Goal: Task Accomplishment & Management: Manage account settings

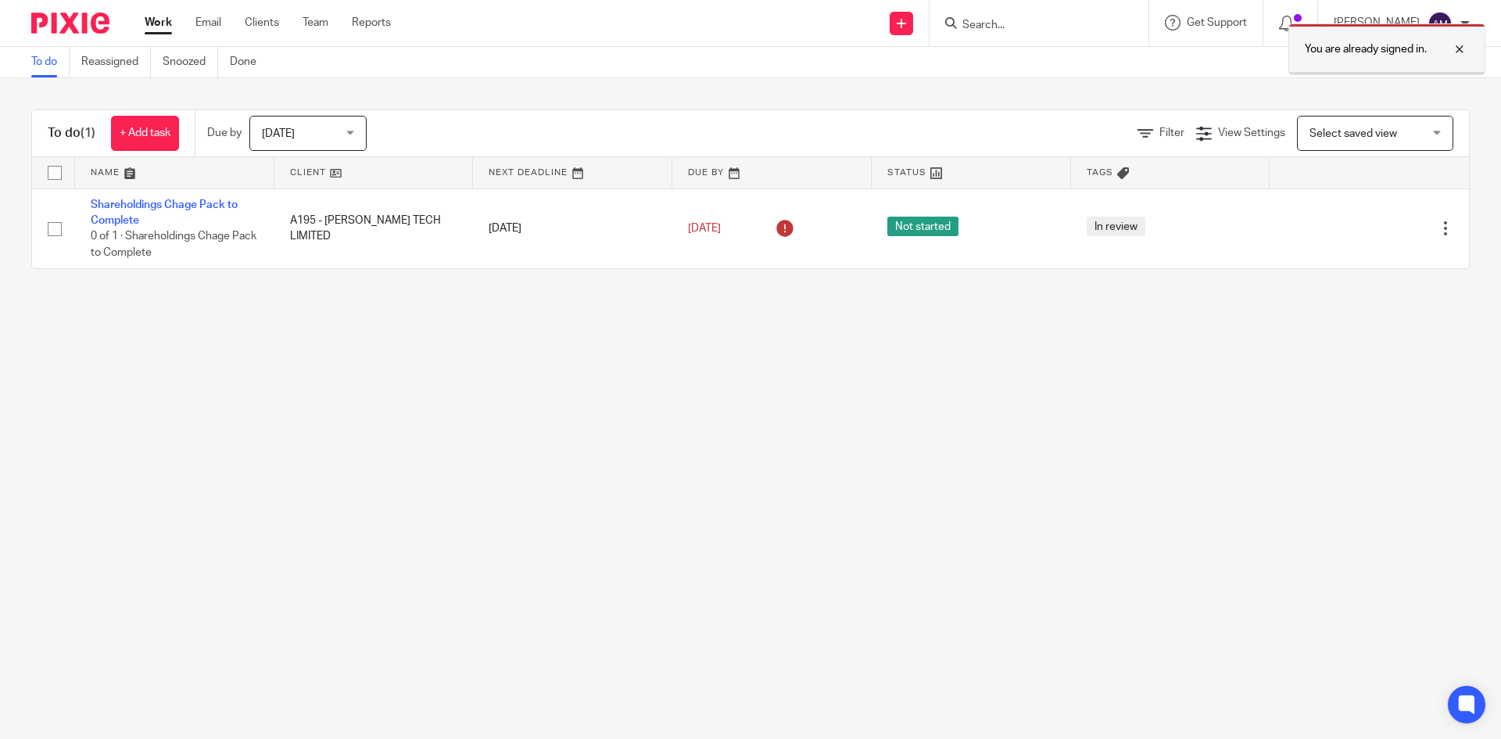
click at [1458, 50] on div at bounding box center [1448, 49] width 42 height 19
click at [1052, 20] on input "Search" at bounding box center [1031, 26] width 141 height 14
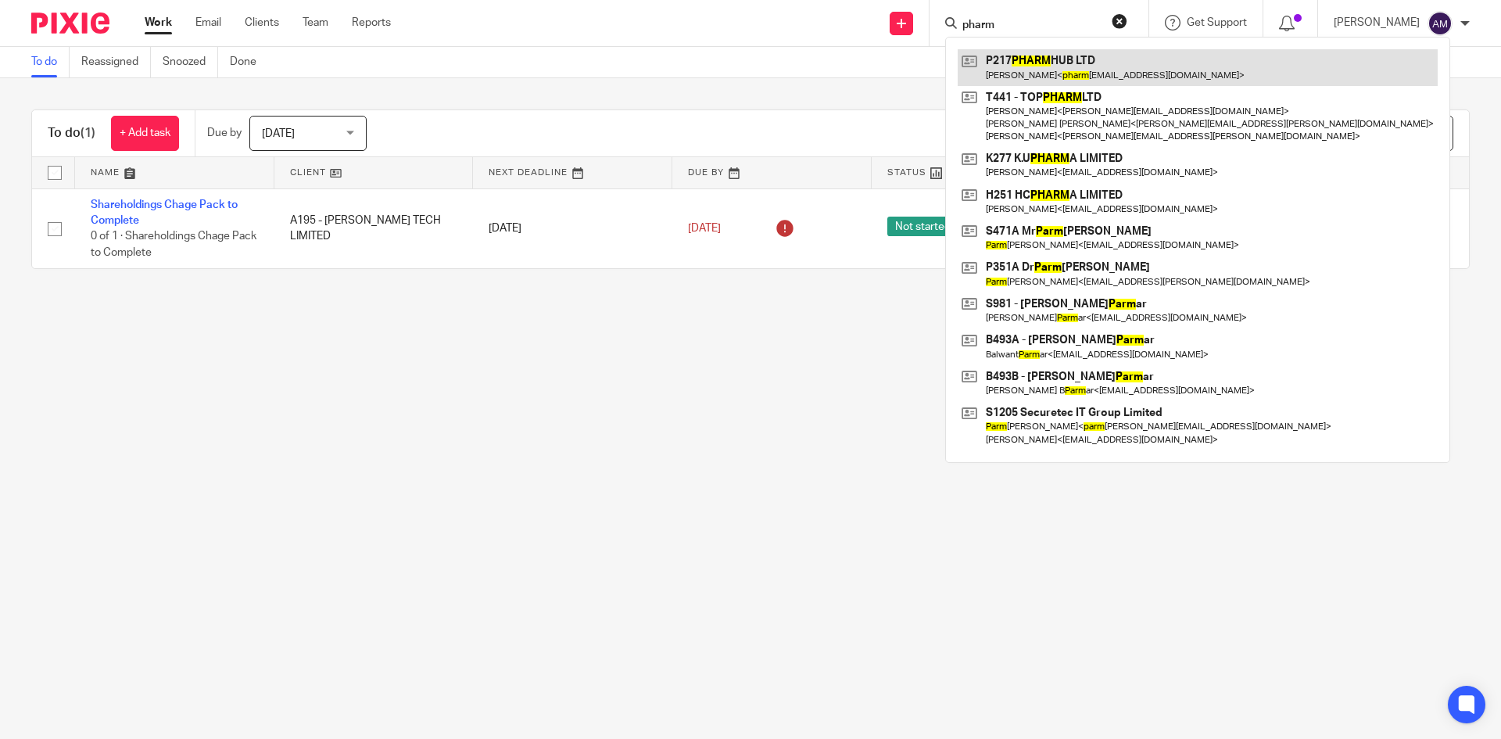
type input "pharm"
click at [1031, 72] on link at bounding box center [1198, 67] width 480 height 36
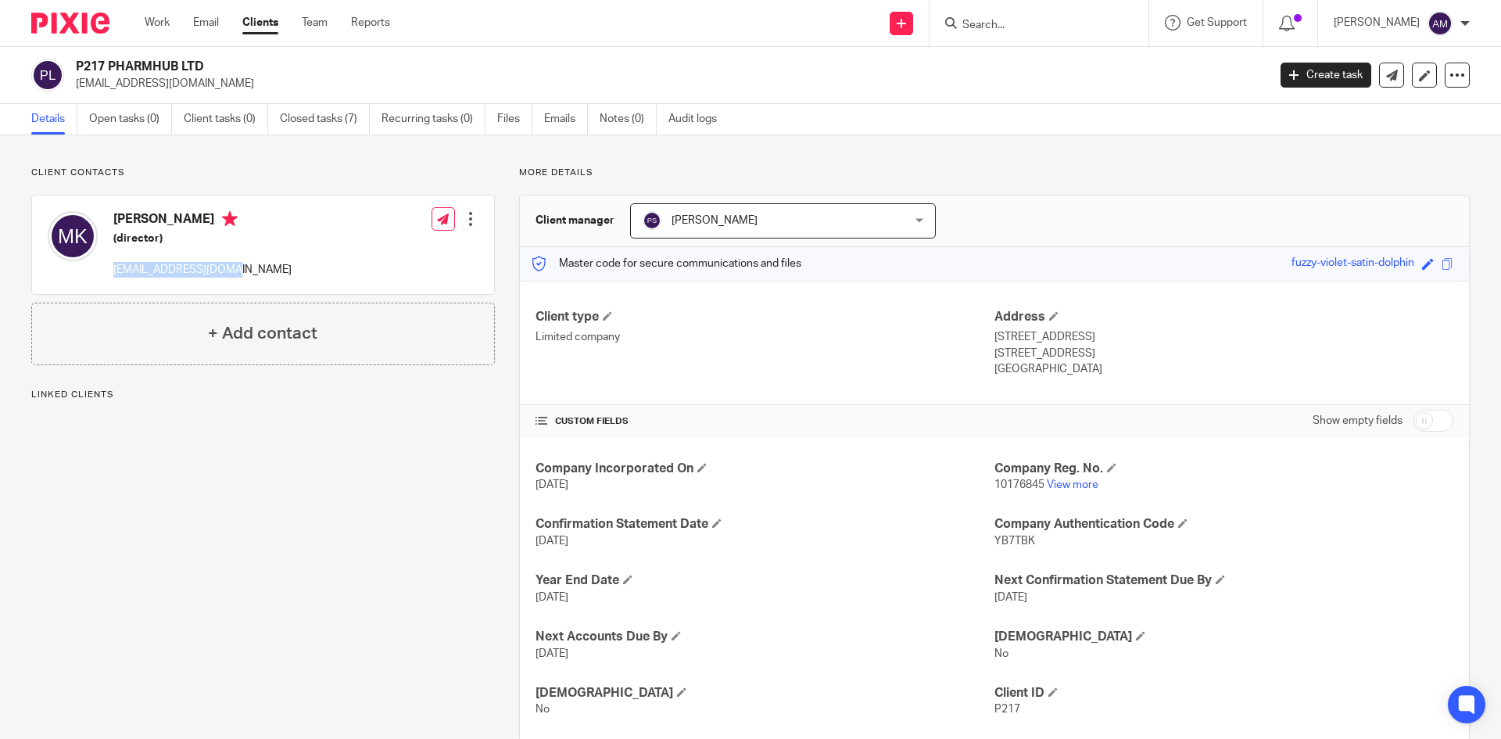
drag, startPoint x: 116, startPoint y: 269, endPoint x: 237, endPoint y: 281, distance: 121.0
click at [237, 281] on div "Maninder Khera (director) pharmhub@hotmail.com Edit contact Create client from …" at bounding box center [263, 244] width 462 height 99
copy p "pharmhub@hotmail.com"
click at [1384, 162] on div "Client contacts Maninder Khera (director) pharmhub@hotmail.com Edit contact Cre…" at bounding box center [750, 454] width 1501 height 638
click at [1149, 177] on p "More details" at bounding box center [994, 173] width 951 height 13
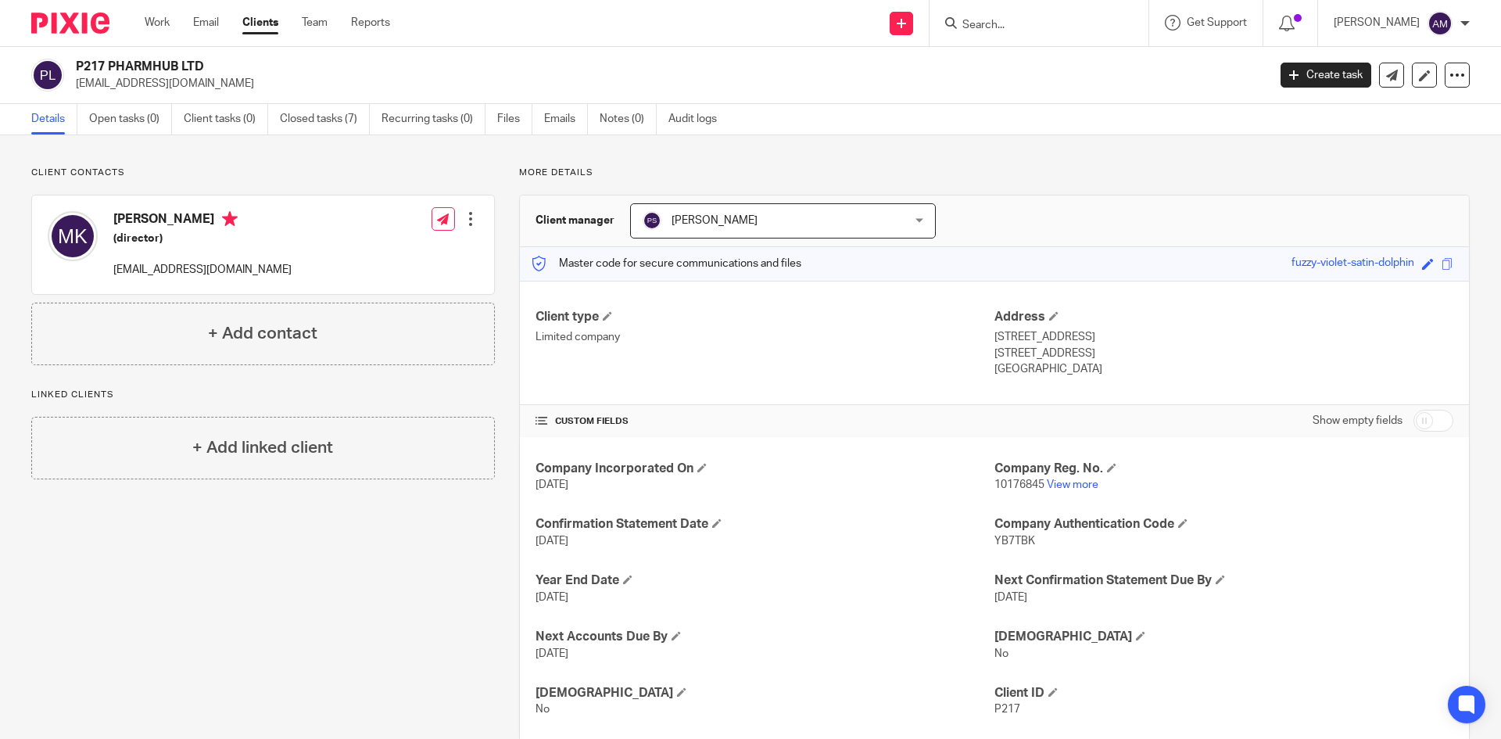
click at [1010, 25] on input "Search" at bounding box center [1031, 26] width 141 height 14
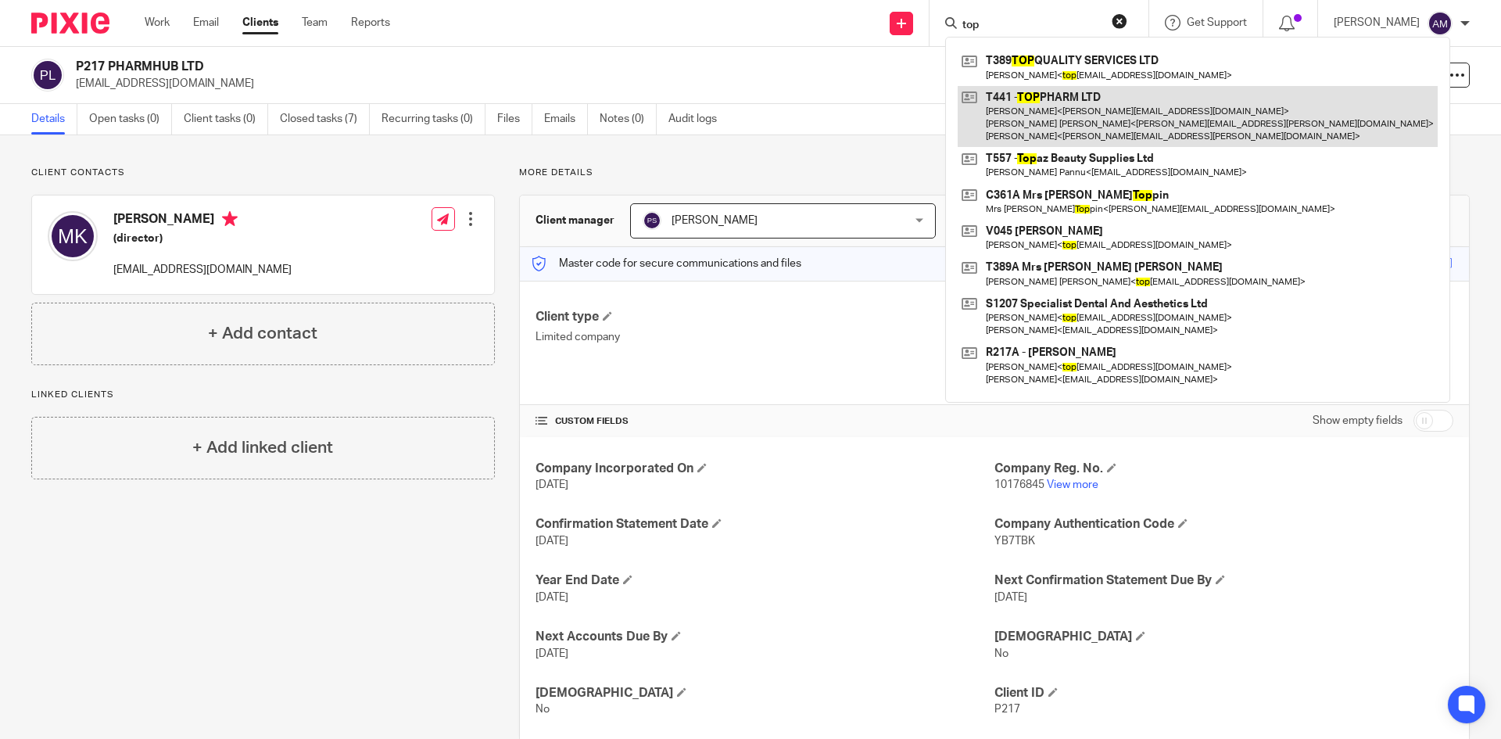
type input "top"
click at [1030, 132] on link at bounding box center [1198, 117] width 480 height 62
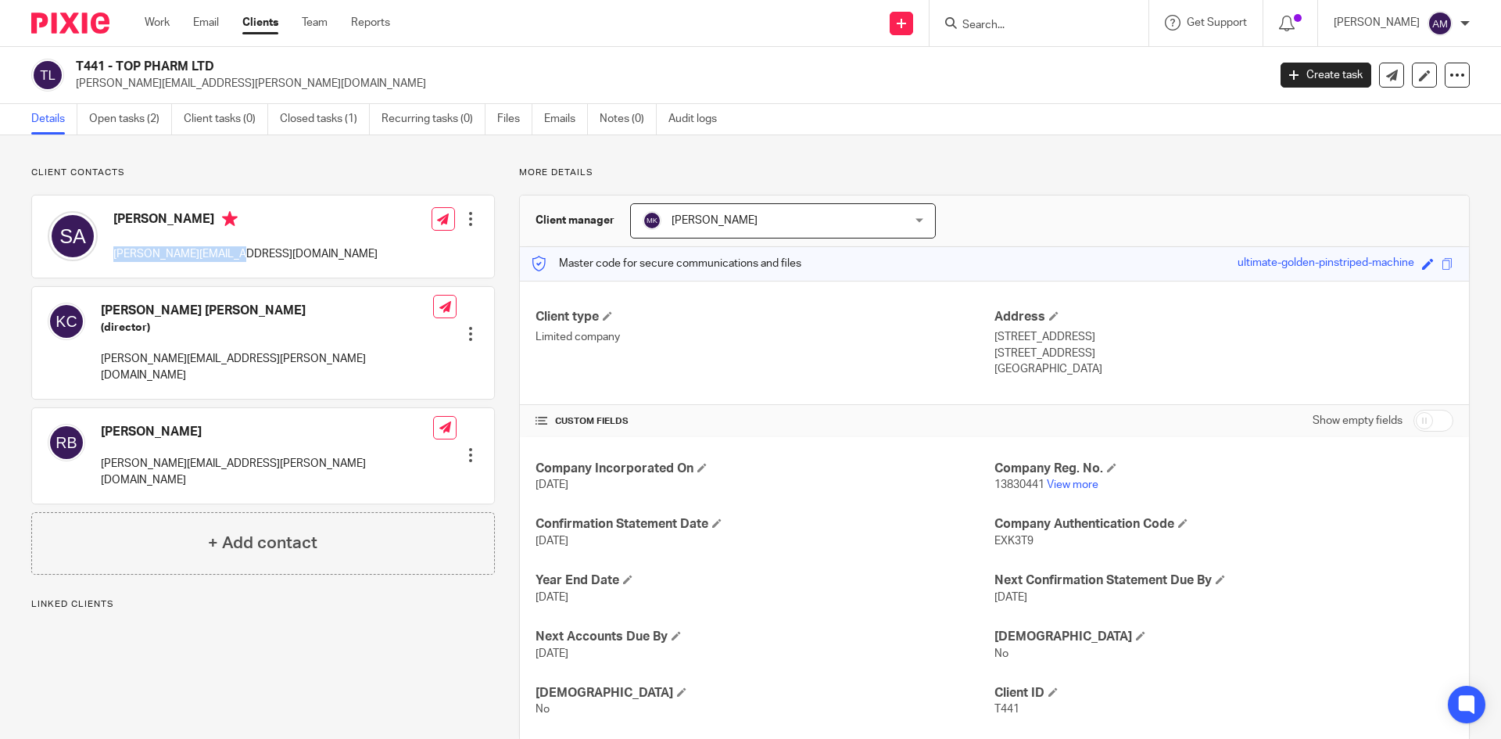
drag, startPoint x: 111, startPoint y: 256, endPoint x: 254, endPoint y: 254, distance: 143.1
click at [254, 254] on div "Saquib Ali Akhtar saquib.akhtar@nhs.net Edit contact Create client from contact…" at bounding box center [263, 236] width 462 height 82
click at [298, 155] on div "Client contacts Kwok Yin Chan (director) ian.chan@nhs.net Edit contact Create c…" at bounding box center [750, 454] width 1501 height 638
drag, startPoint x: 117, startPoint y: 63, endPoint x: 224, endPoint y: 64, distance: 106.3
click at [224, 64] on h2 "T441 - TOP PHARM LTD" at bounding box center [548, 67] width 945 height 16
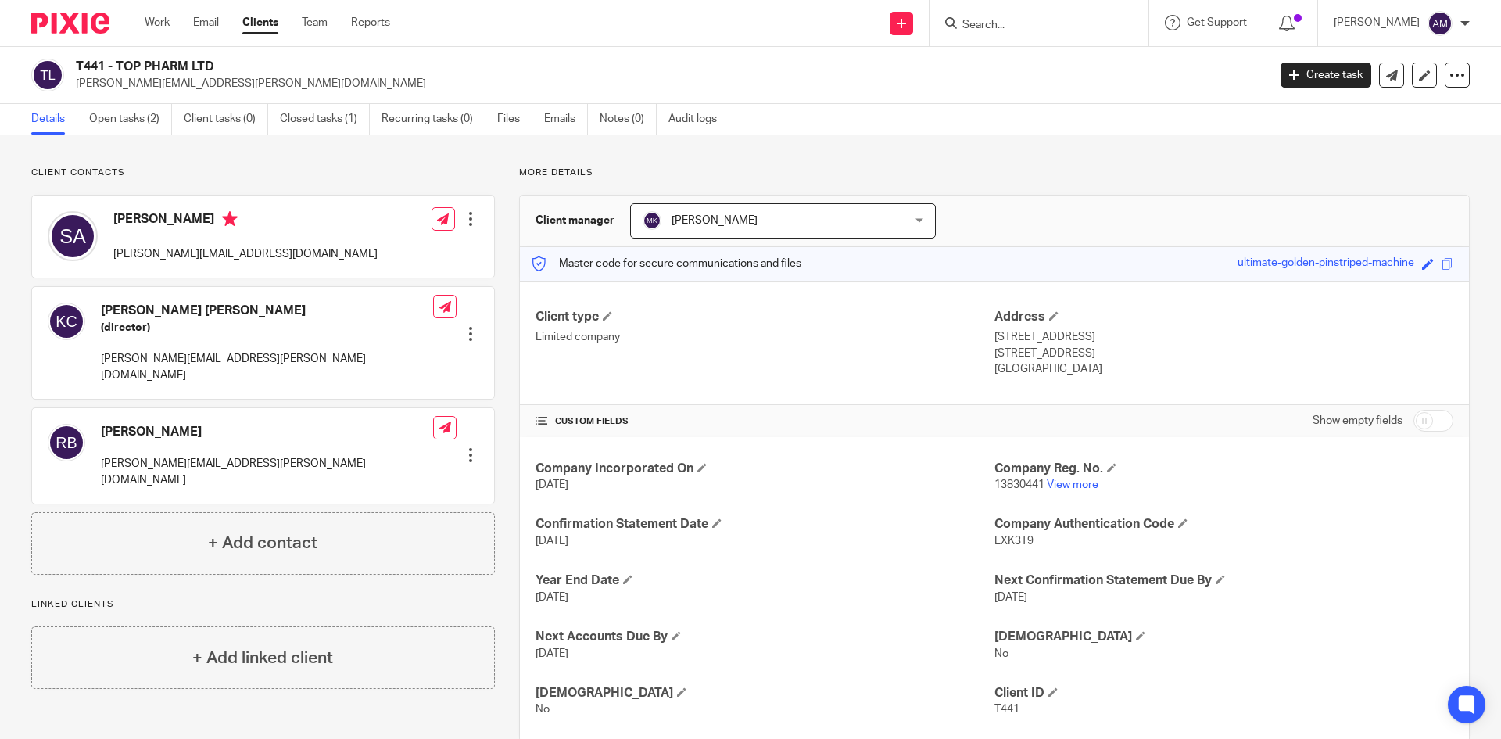
copy h2 "TOP PHARM LTD"
click at [343, 181] on div "Client contacts Kwok Yin Chan (director) ian.chan@nhs.net Edit contact Create c…" at bounding box center [263, 371] width 464 height 408
drag, startPoint x: 110, startPoint y: 249, endPoint x: 235, endPoint y: 264, distance: 126.0
click at [235, 264] on div "Saquib Ali Akhtar saquib.akhtar@nhs.net" at bounding box center [213, 236] width 330 height 66
copy p "saquib.akhtar@nhs.net"
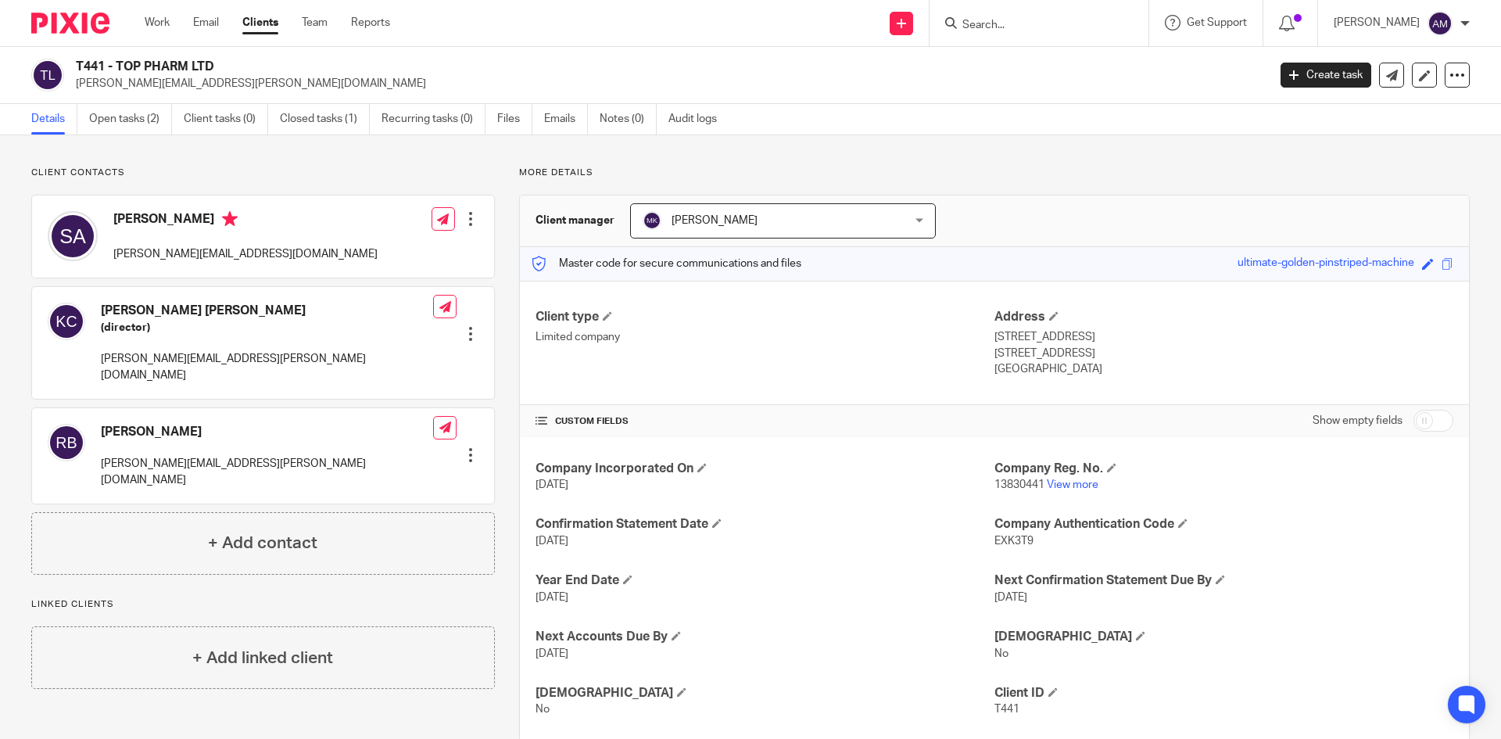
click at [756, 163] on div "Client contacts Kwok Yin Chan (director) ian.chan@nhs.net Edit contact Create c…" at bounding box center [750, 454] width 1501 height 638
drag, startPoint x: 737, startPoint y: 83, endPoint x: 840, endPoint y: 73, distance: 102.8
click at [737, 83] on p "rashpal.bhachu@nhs.net" at bounding box center [666, 84] width 1181 height 16
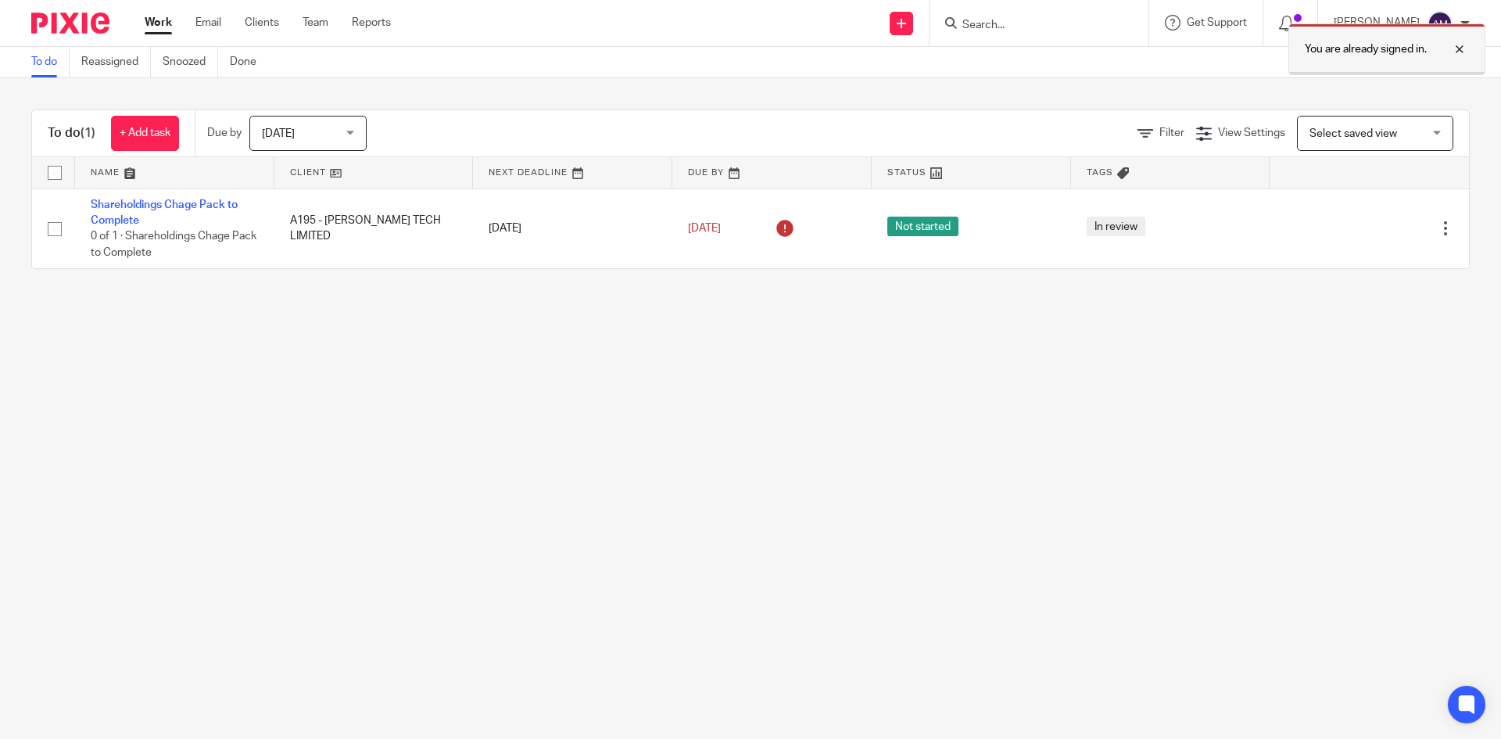
click at [1467, 48] on div at bounding box center [1448, 49] width 42 height 19
click at [262, 25] on link "Clients" at bounding box center [262, 23] width 34 height 16
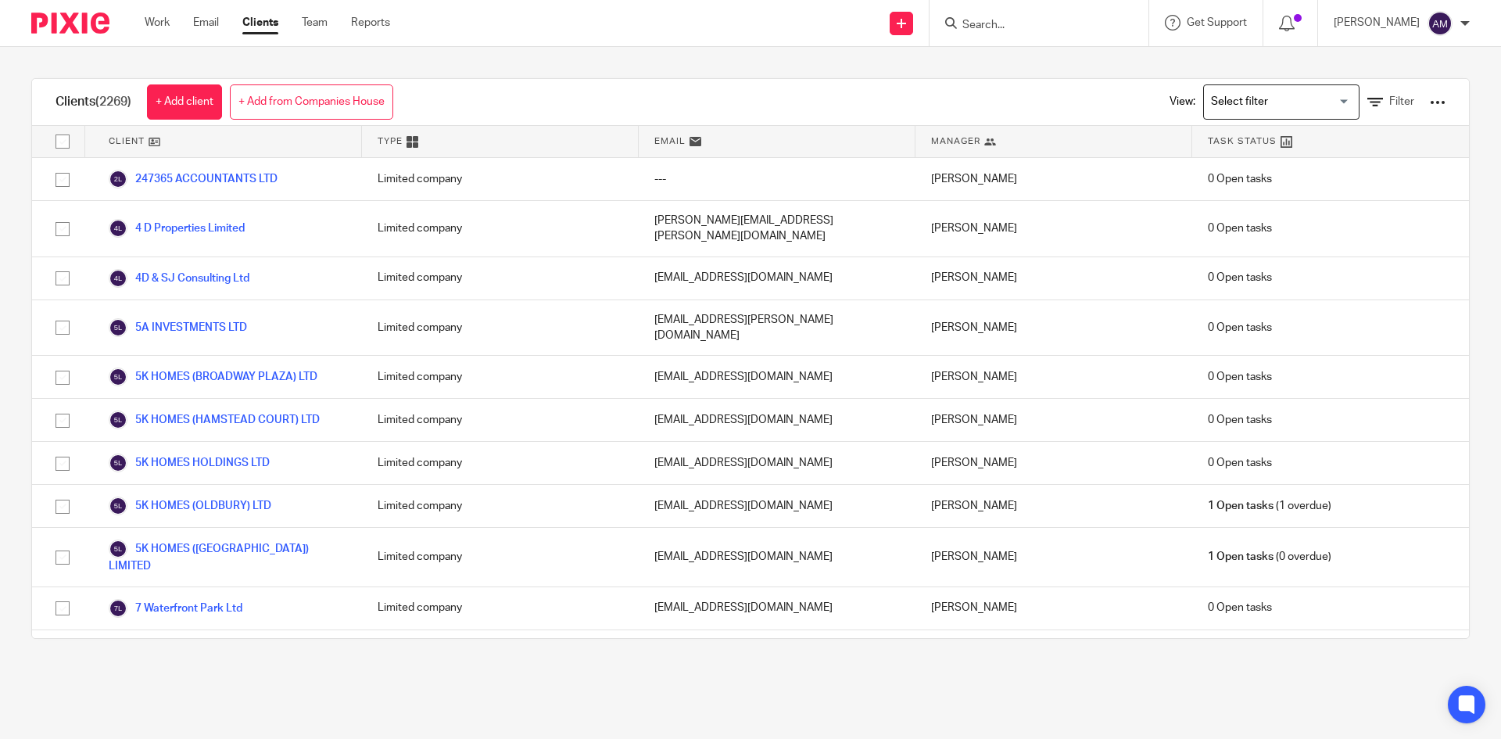
click at [309, 91] on link "+ Add from Companies House" at bounding box center [311, 101] width 163 height 35
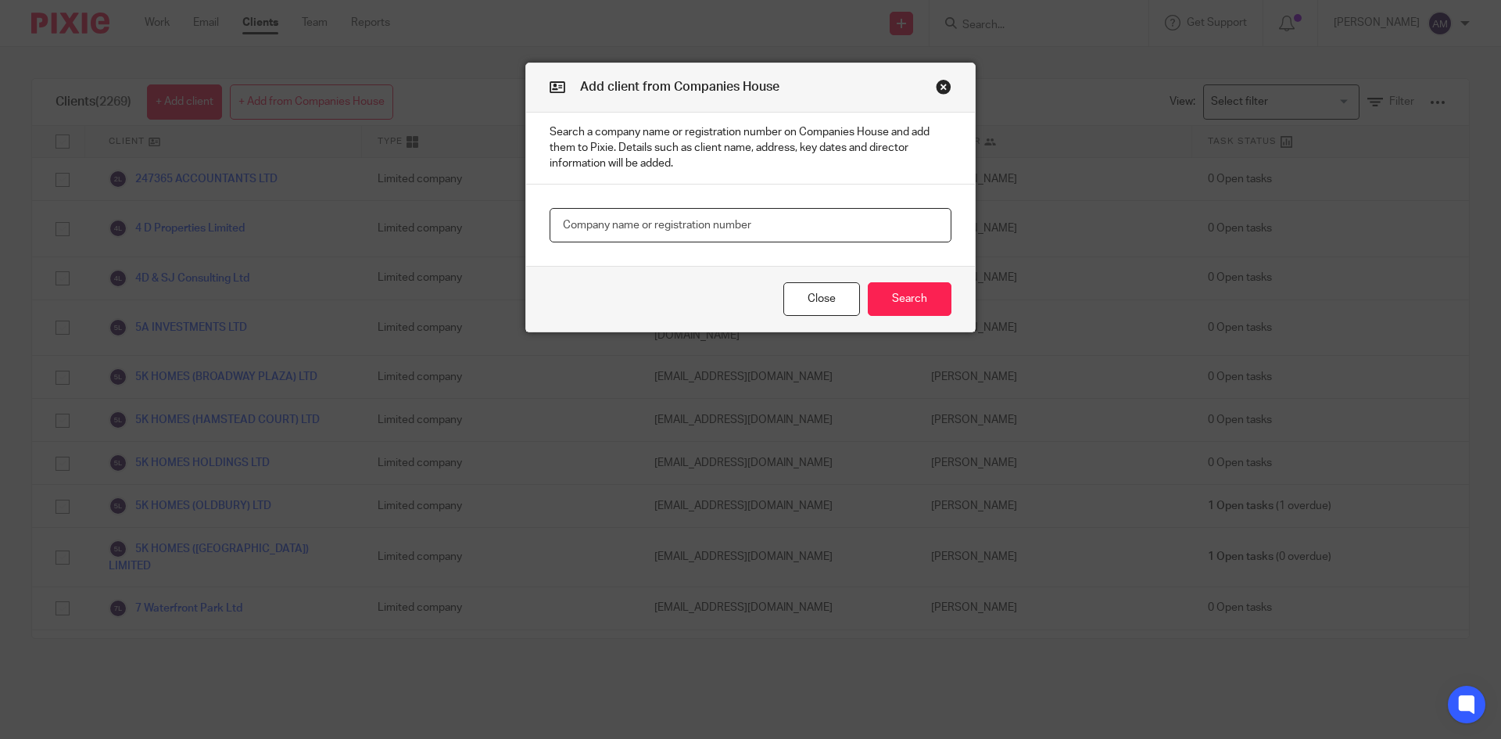
click at [747, 217] on input "text" at bounding box center [751, 225] width 402 height 35
paste input "\\app01\data02\Data Bank\Clients\A000 SAJJADS CLIENTS\A667 AMSTEAD LIMITED\Inco…"
type input "\\app01\data02\Data Bank\Clients\A000 SAJJADS CLIENTS\A667 AMSTEAD LIMITED\Inco…"
click at [668, 228] on input "text" at bounding box center [751, 225] width 402 height 35
paste input "15269814"
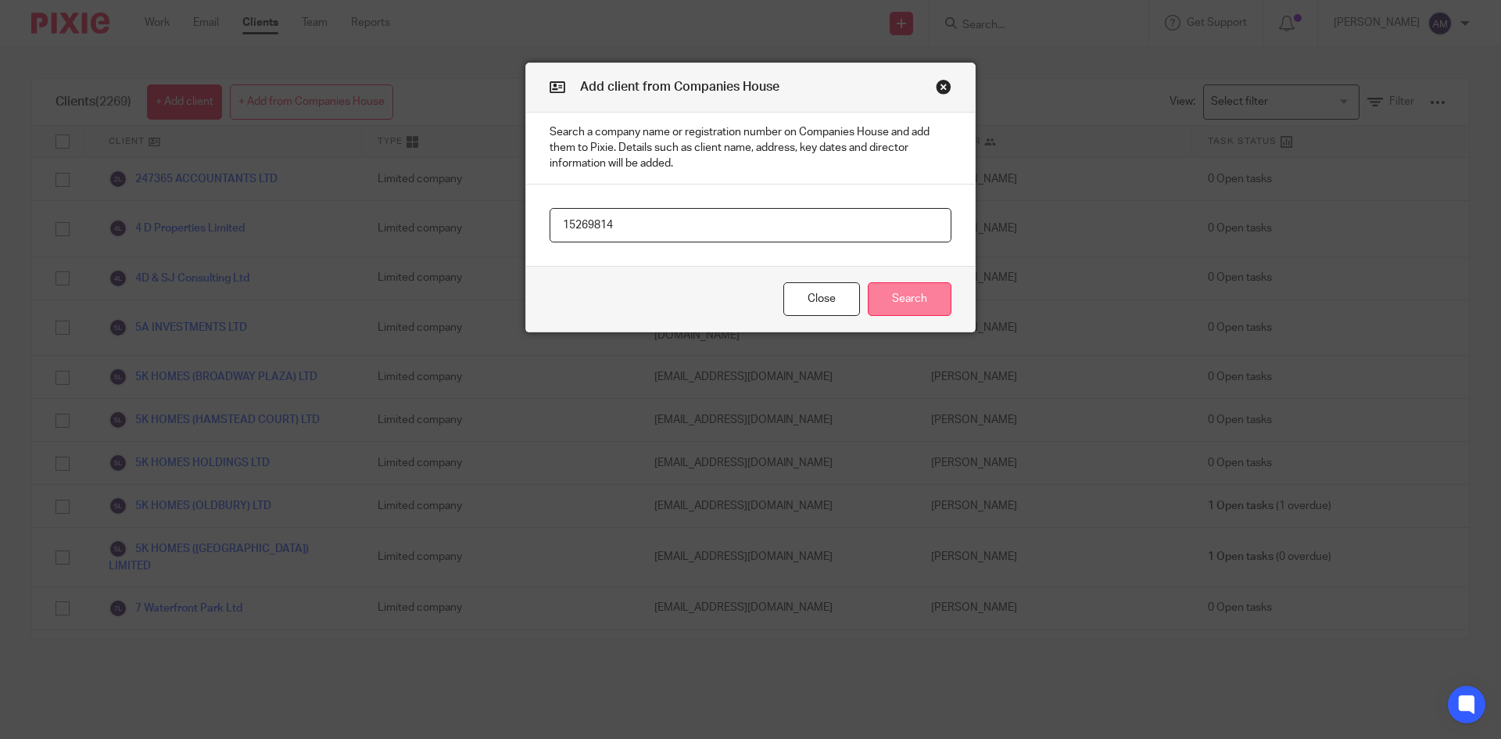
type input "15269814"
click at [902, 296] on button "Search" at bounding box center [910, 299] width 84 height 34
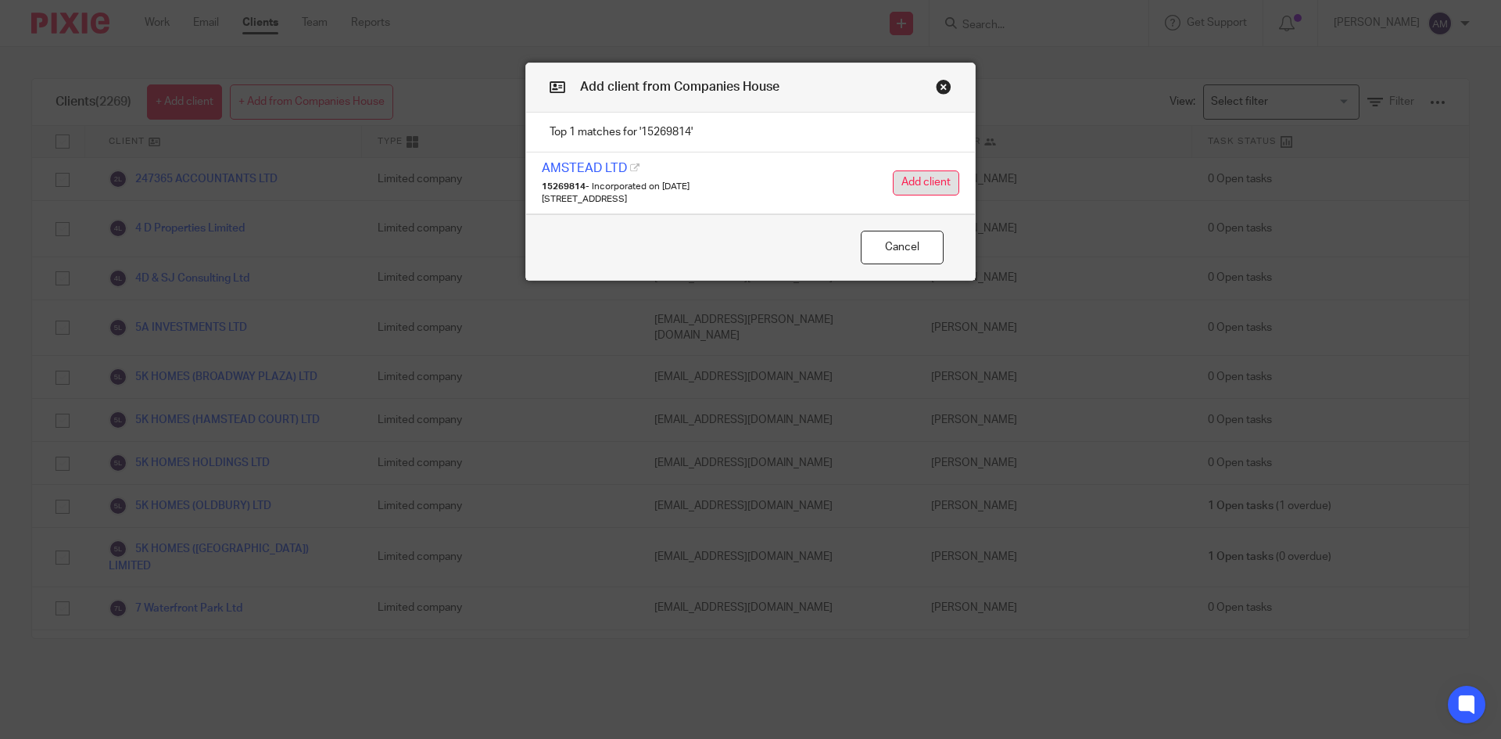
click at [895, 175] on button "Add client" at bounding box center [926, 182] width 66 height 25
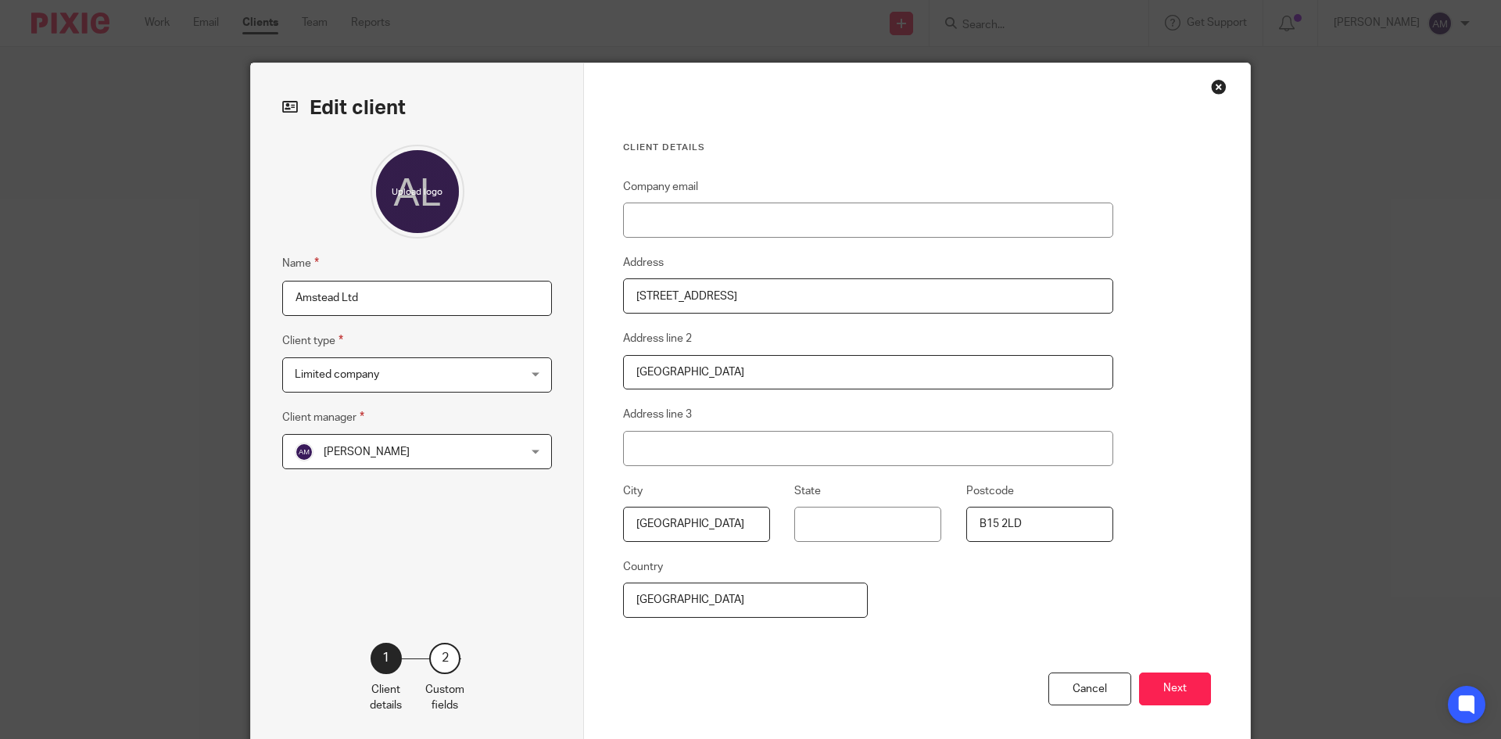
click at [486, 456] on span "[PERSON_NAME]" at bounding box center [397, 451] width 205 height 33
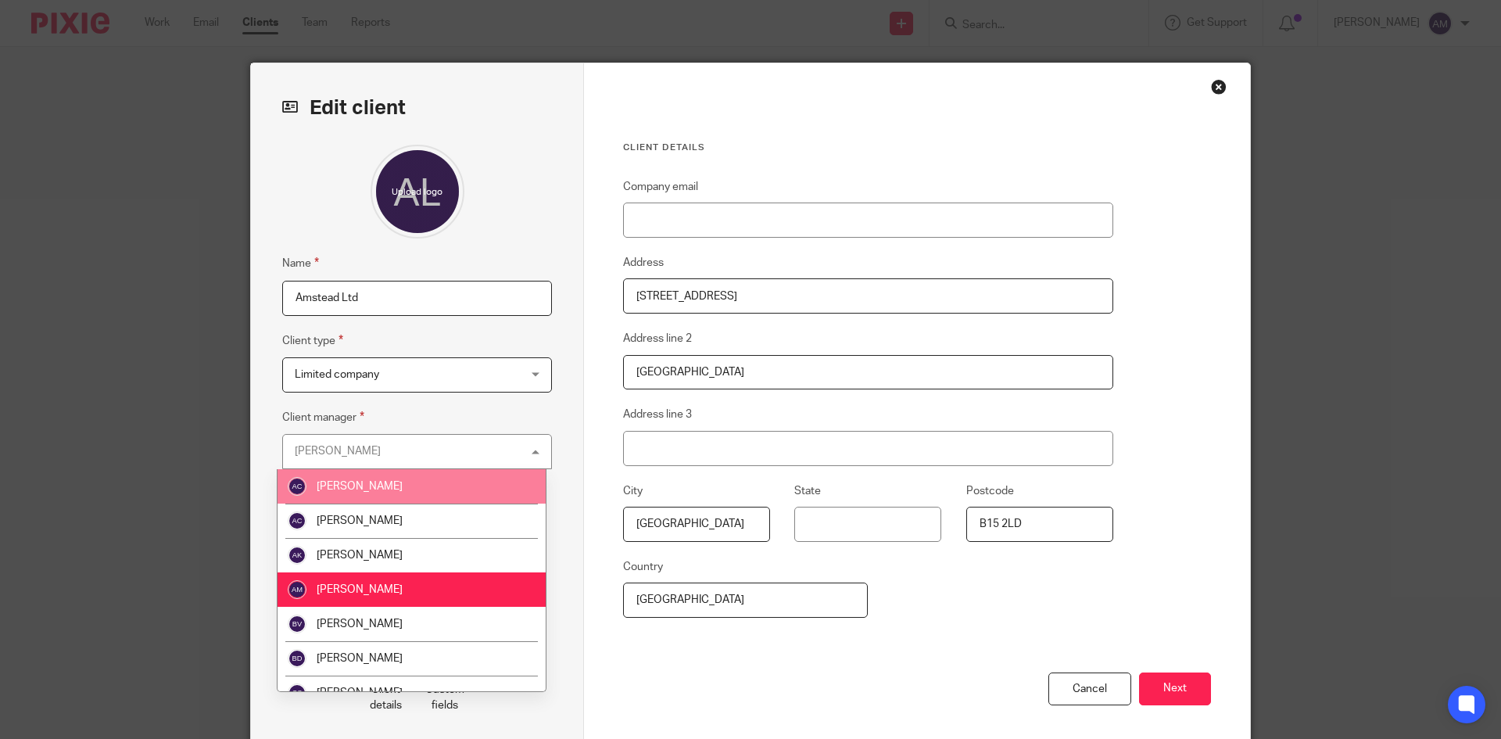
click at [430, 496] on li "[PERSON_NAME]" at bounding box center [412, 486] width 268 height 34
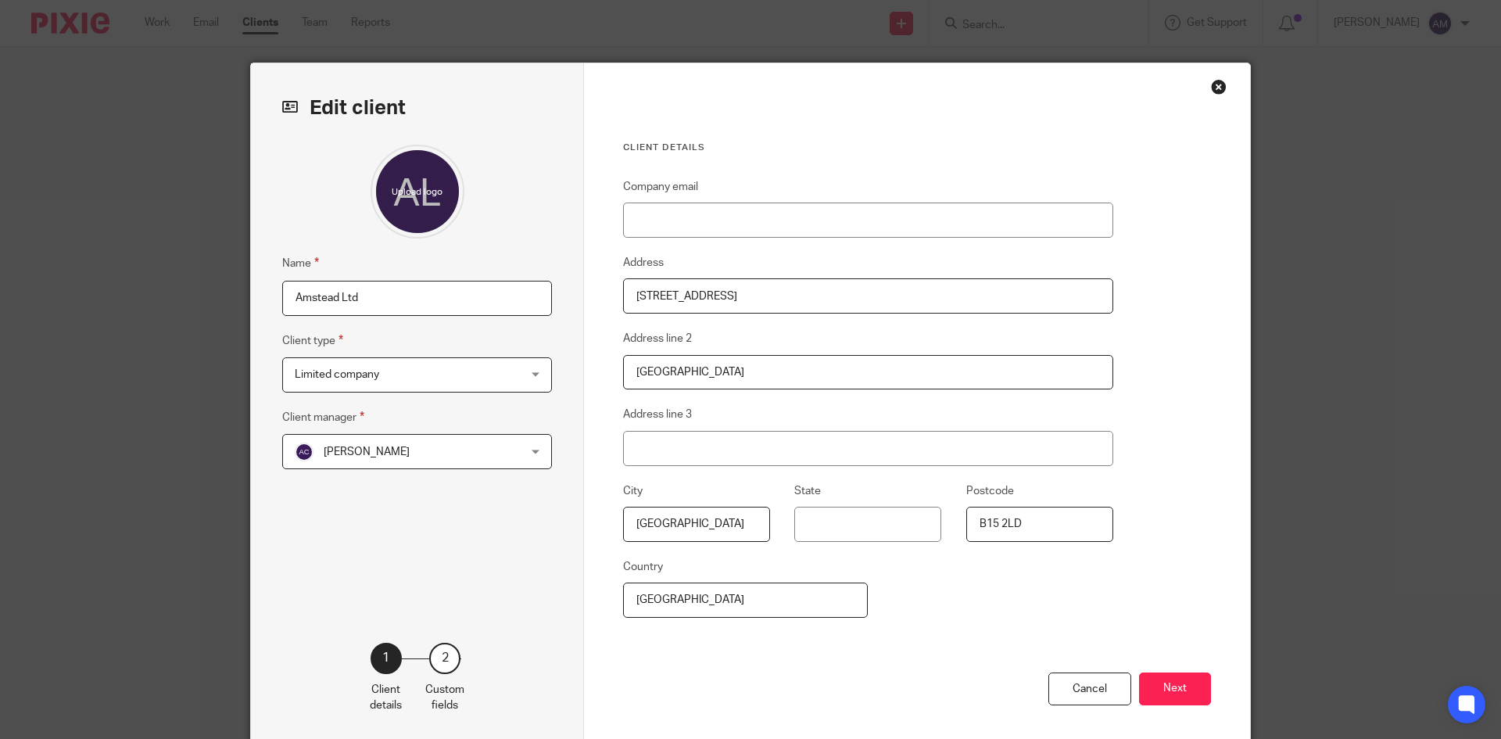
click at [282, 296] on input "Amstead Ltd" at bounding box center [417, 298] width 270 height 35
type input "A667 - Amstead Ltd"
click at [1185, 683] on button "Next" at bounding box center [1175, 689] width 72 height 34
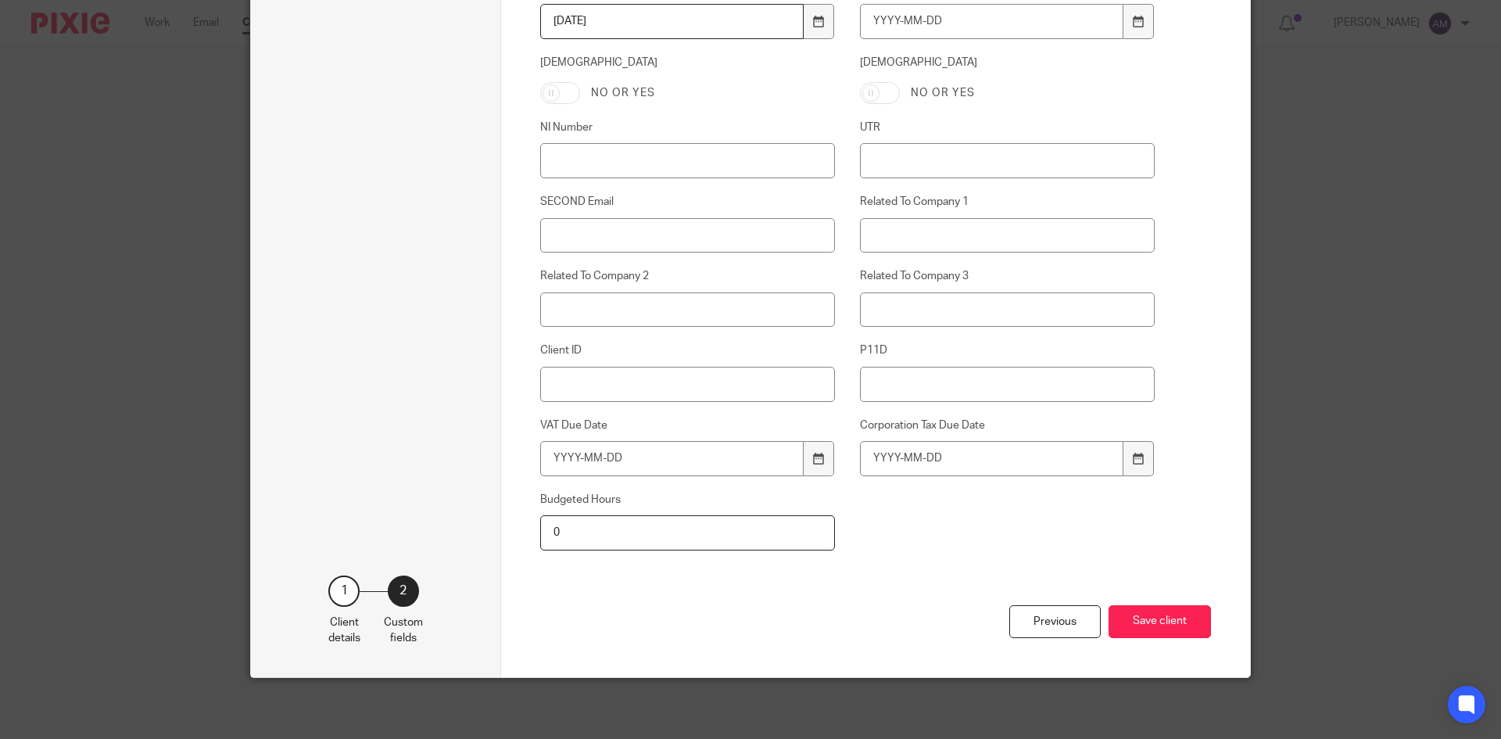
scroll to position [684, 0]
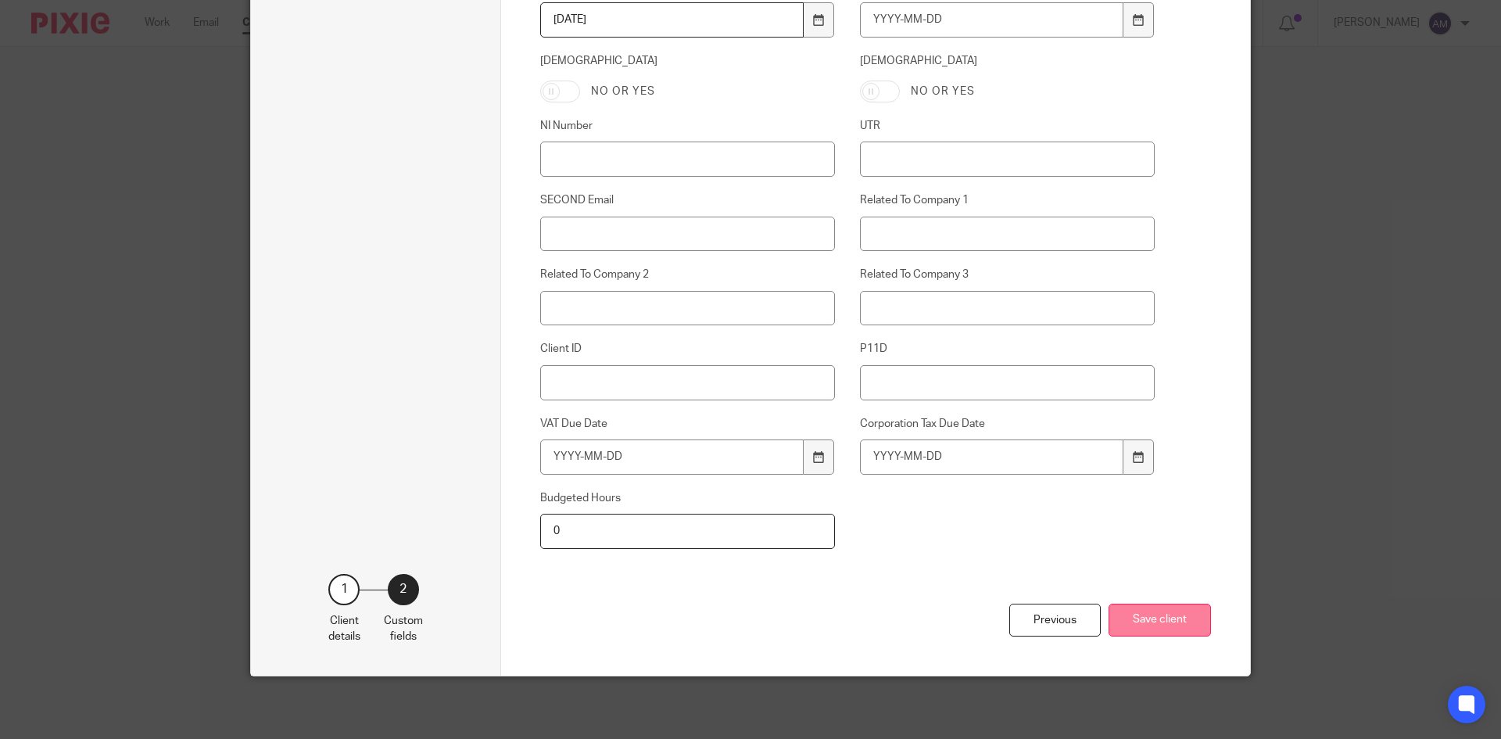
click at [1161, 623] on button "Save client" at bounding box center [1160, 621] width 102 height 34
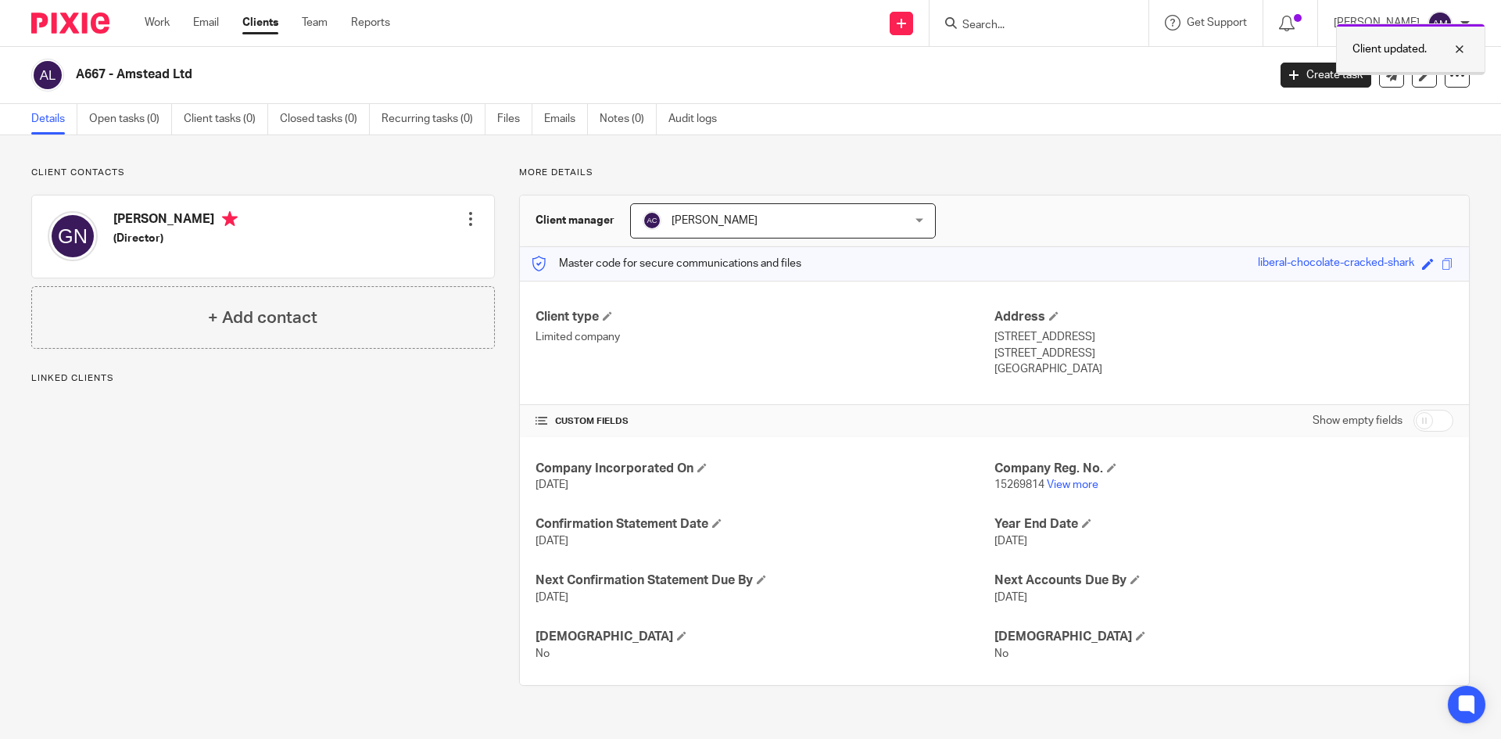
click at [1460, 45] on div at bounding box center [1448, 49] width 42 height 19
click at [1020, 25] on input "Search" at bounding box center [1031, 26] width 141 height 14
click at [465, 213] on div at bounding box center [471, 219] width 16 height 16
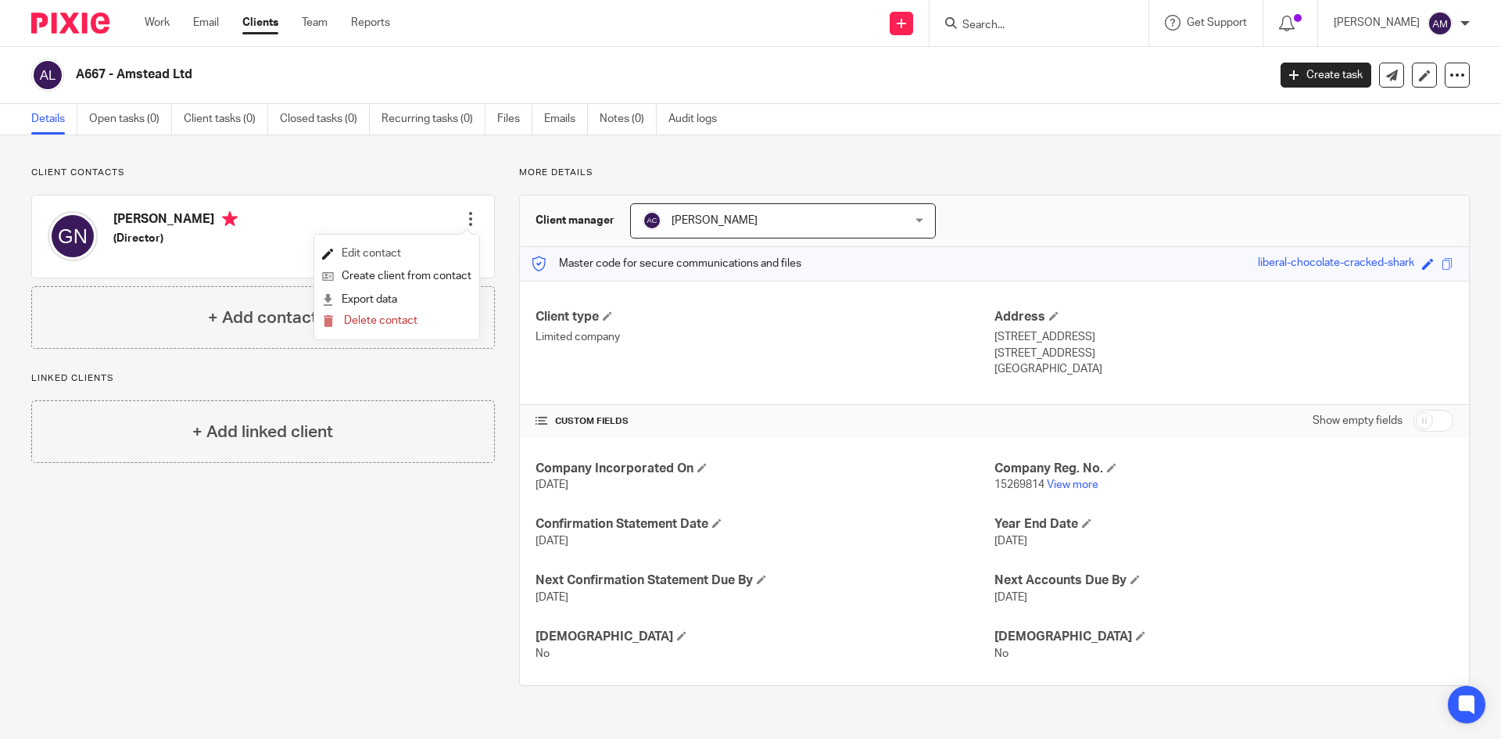
click at [410, 246] on link "Edit contact" at bounding box center [396, 253] width 149 height 23
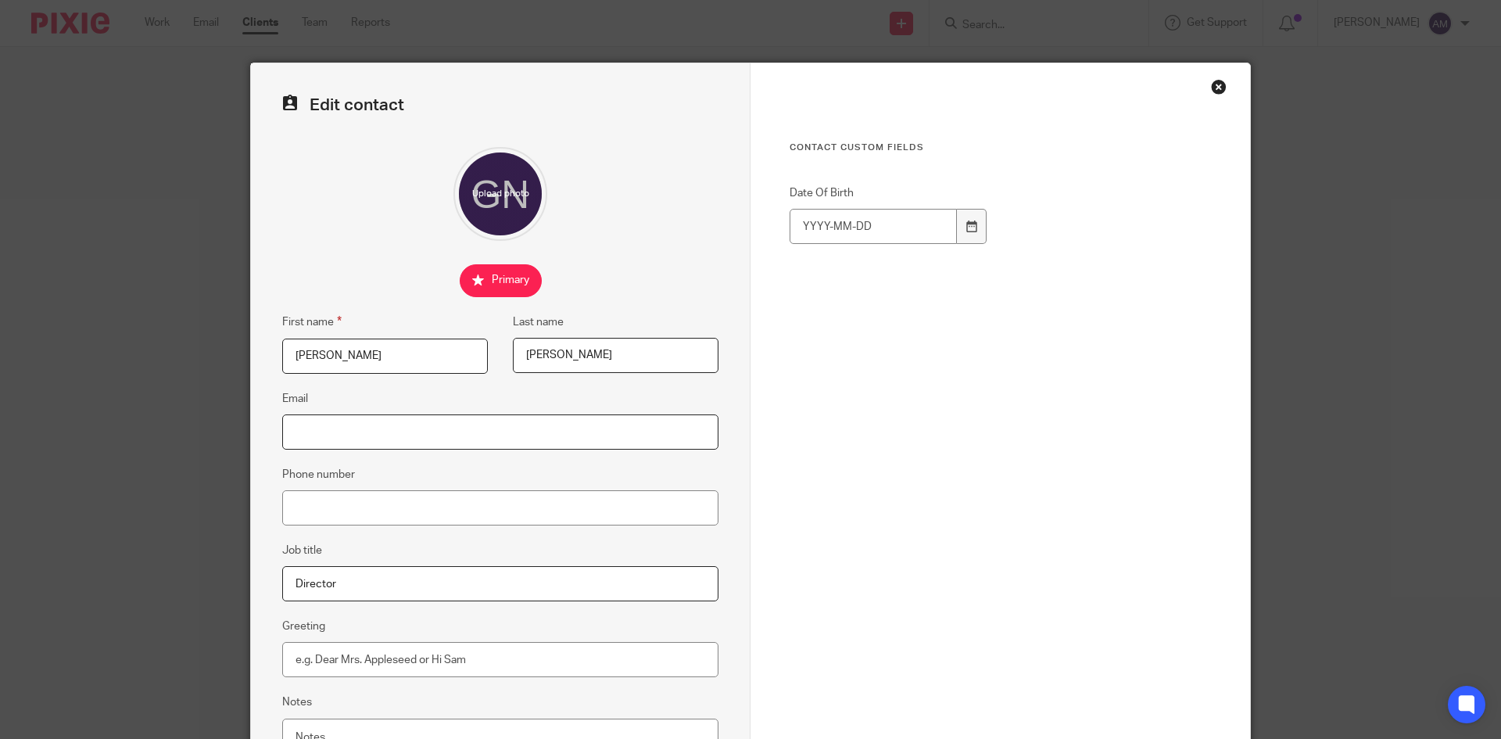
click at [633, 427] on input "Email" at bounding box center [500, 431] width 436 height 35
paste input "[EMAIL_ADDRESS][DOMAIN_NAME]"
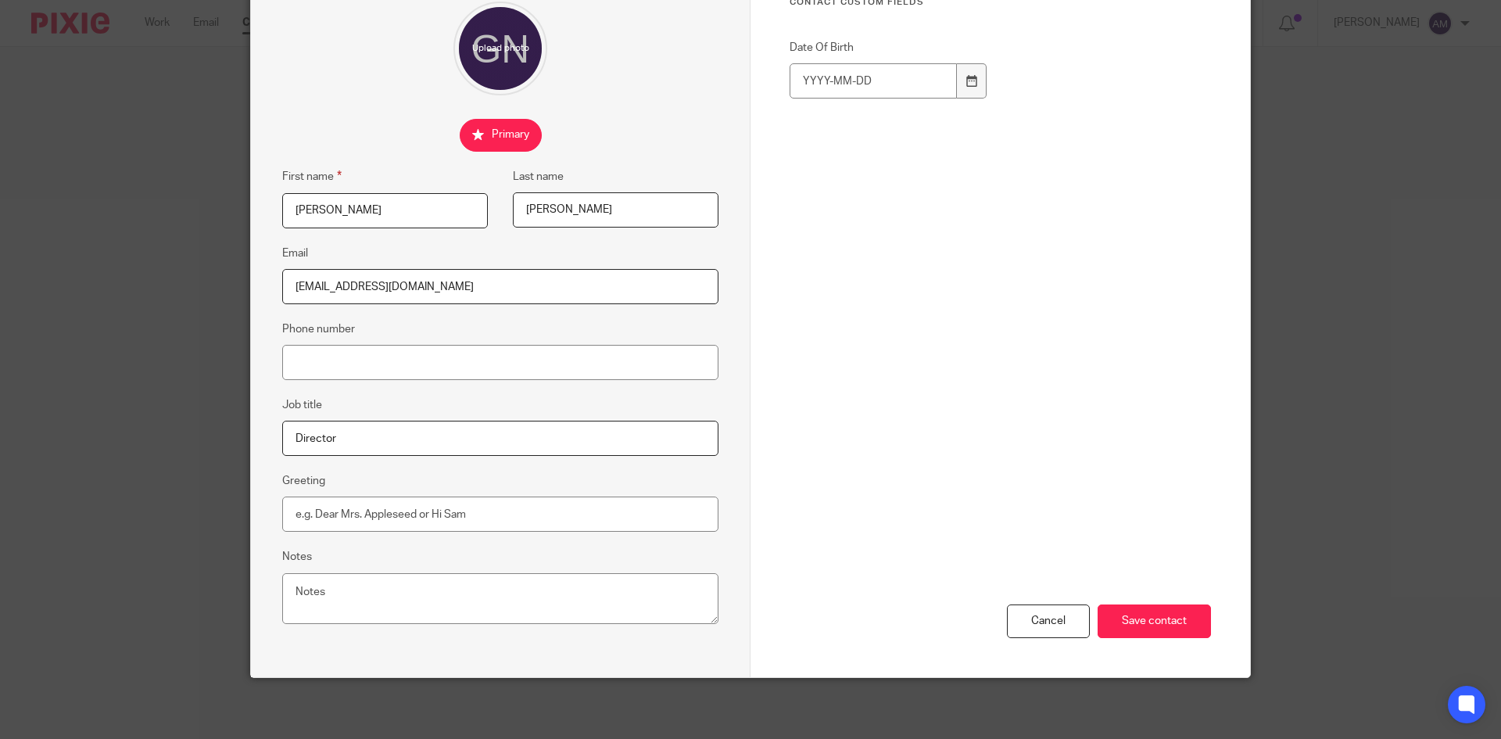
scroll to position [147, 0]
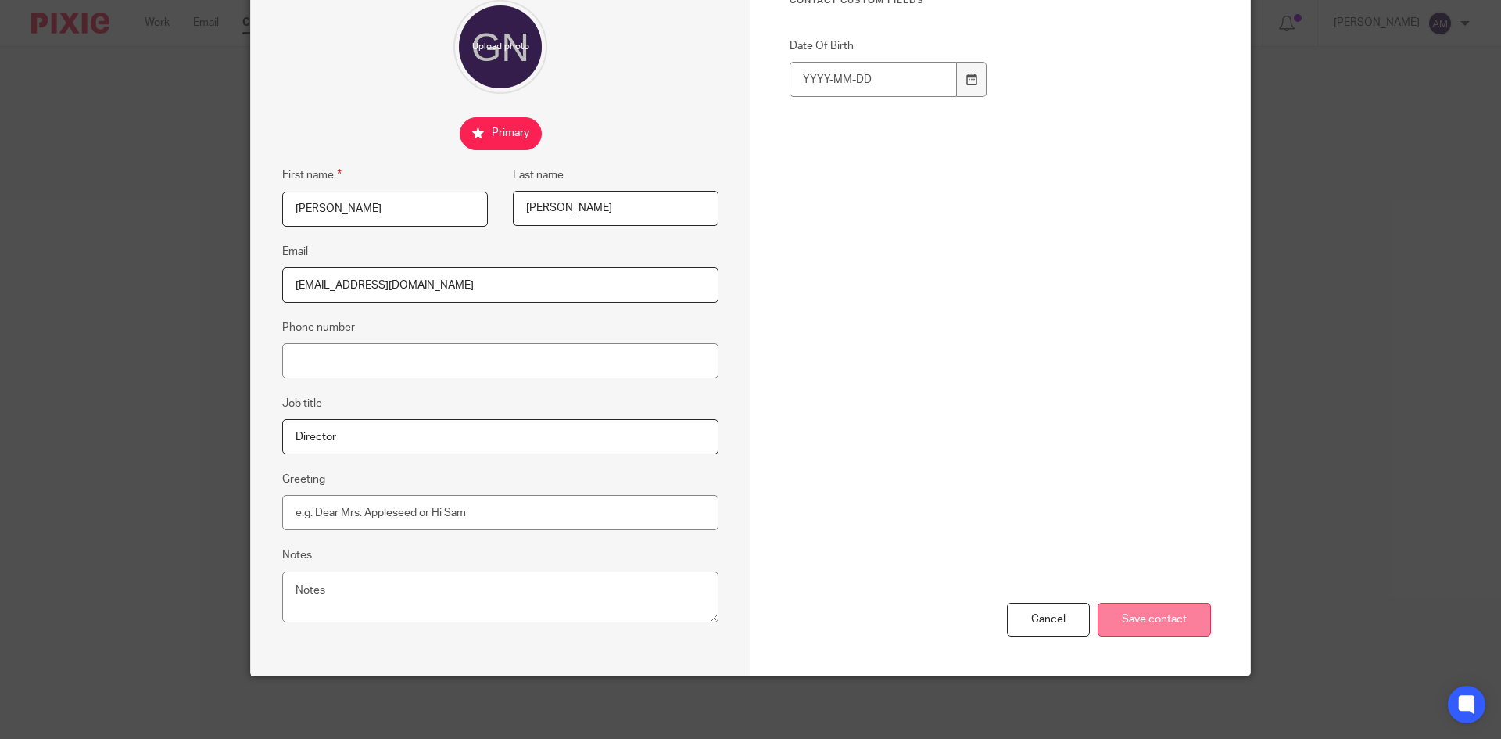
type input "[EMAIL_ADDRESS][DOMAIN_NAME]"
click at [1159, 623] on input "Save contact" at bounding box center [1154, 620] width 113 height 34
